Goal: Information Seeking & Learning: Learn about a topic

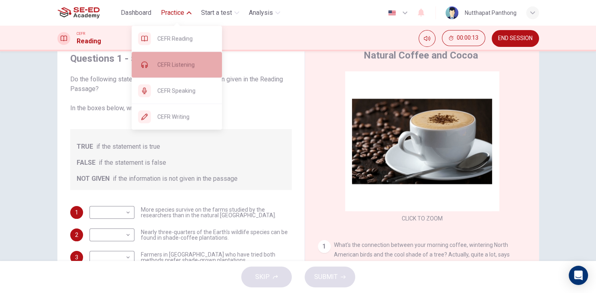
click at [179, 62] on span "CEFR Listening" at bounding box center [186, 65] width 58 height 10
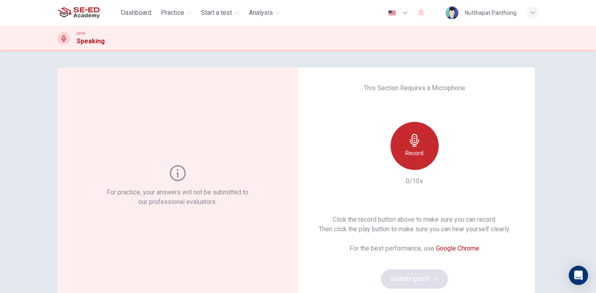
click at [423, 143] on div "Record" at bounding box center [415, 146] width 48 height 48
click at [413, 145] on icon "button" at bounding box center [414, 140] width 9 height 13
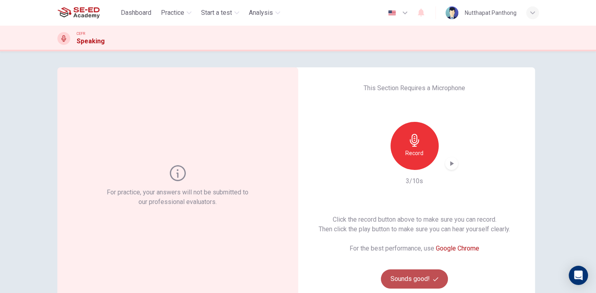
click at [408, 275] on button "Sounds good!" at bounding box center [414, 279] width 67 height 19
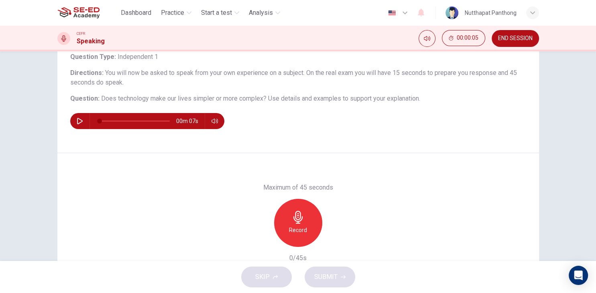
scroll to position [91, 0]
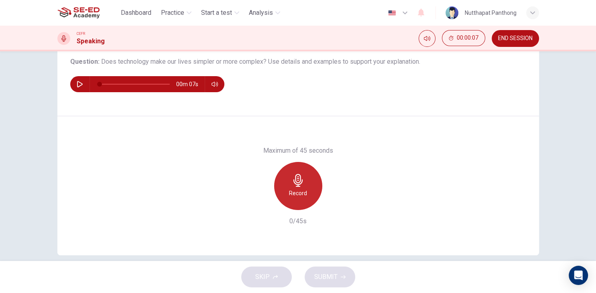
click at [305, 189] on h6 "Record" at bounding box center [298, 194] width 18 height 10
click at [292, 186] on icon "button" at bounding box center [298, 180] width 13 height 13
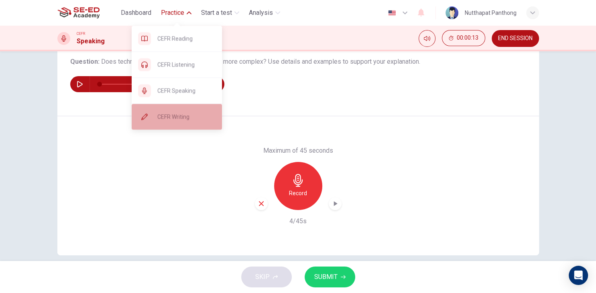
click at [171, 115] on span "CEFR Writing" at bounding box center [186, 117] width 58 height 10
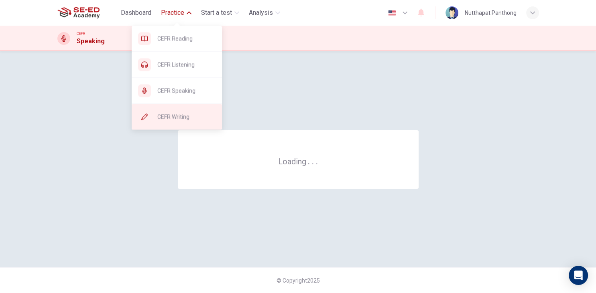
scroll to position [0, 0]
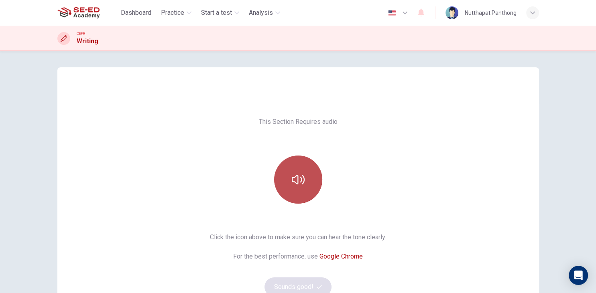
click at [303, 179] on icon "button" at bounding box center [298, 179] width 13 height 13
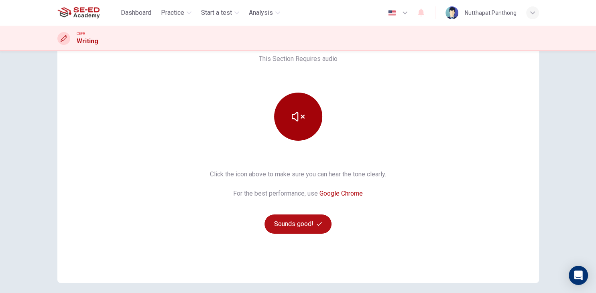
scroll to position [63, 0]
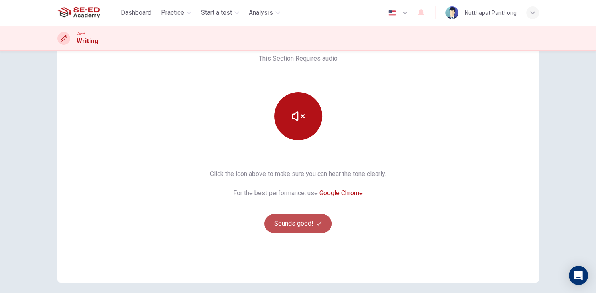
click at [293, 220] on button "Sounds good!" at bounding box center [298, 223] width 67 height 19
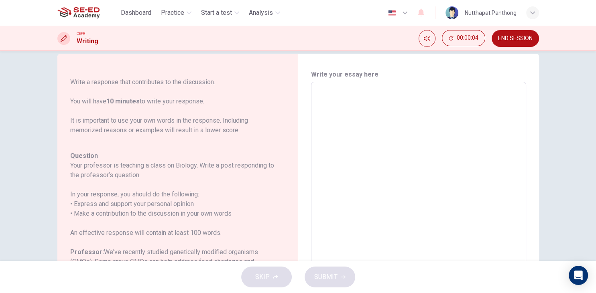
scroll to position [12, 0]
click at [350, 105] on textarea at bounding box center [419, 218] width 204 height 255
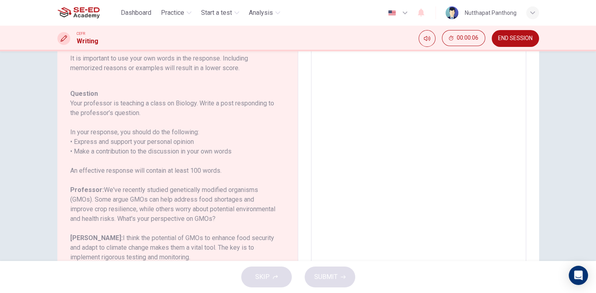
scroll to position [77, 0]
